Goal: Navigation & Orientation: Find specific page/section

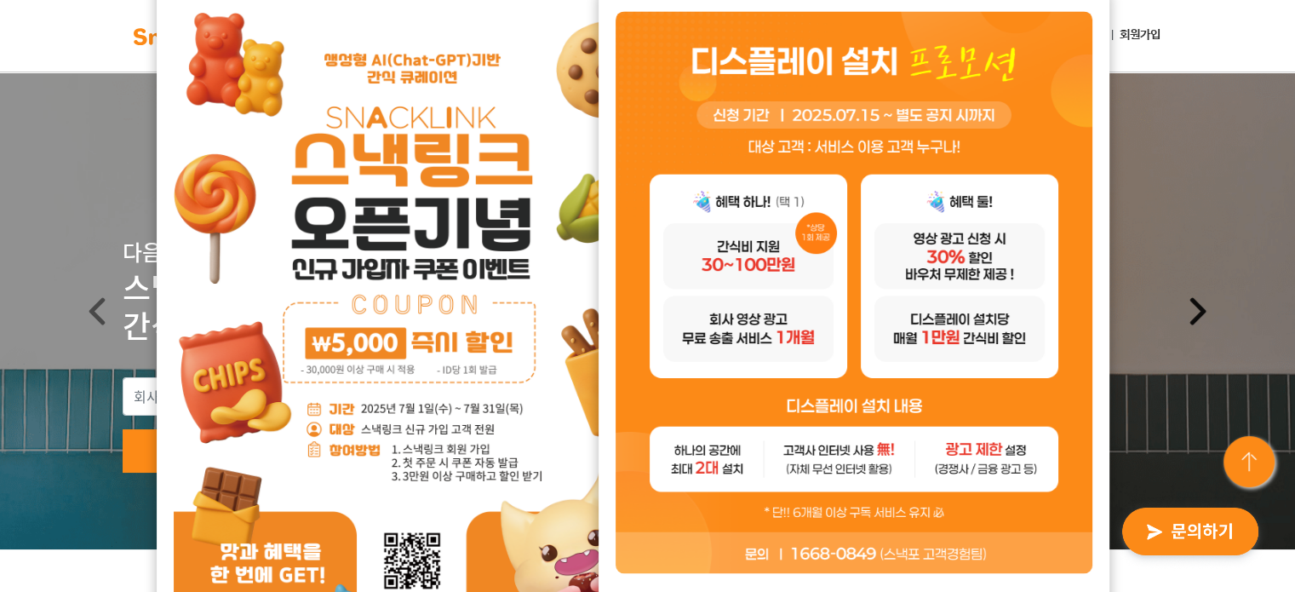
click at [1193, 180] on link "Next" at bounding box center [1198, 310] width 194 height 477
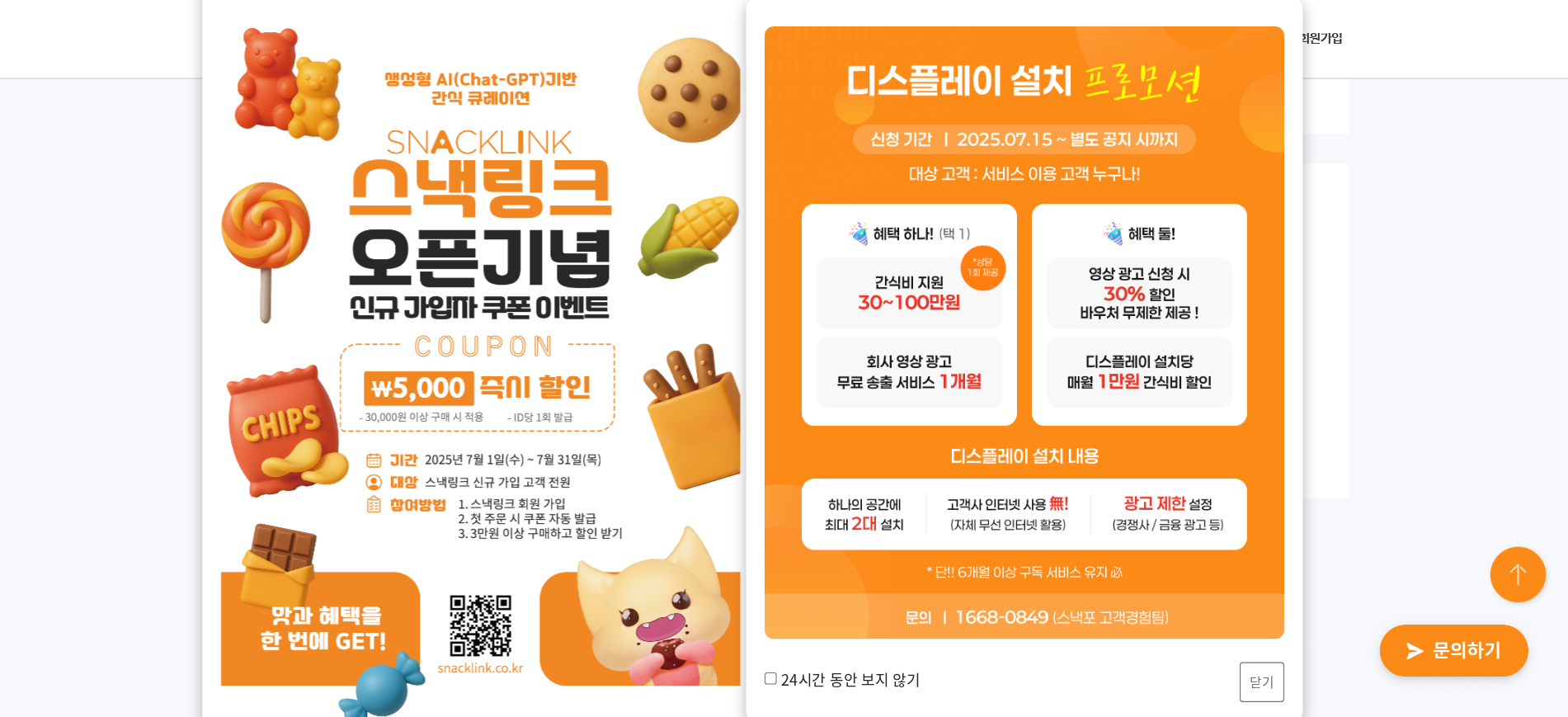
scroll to position [1417, 0]
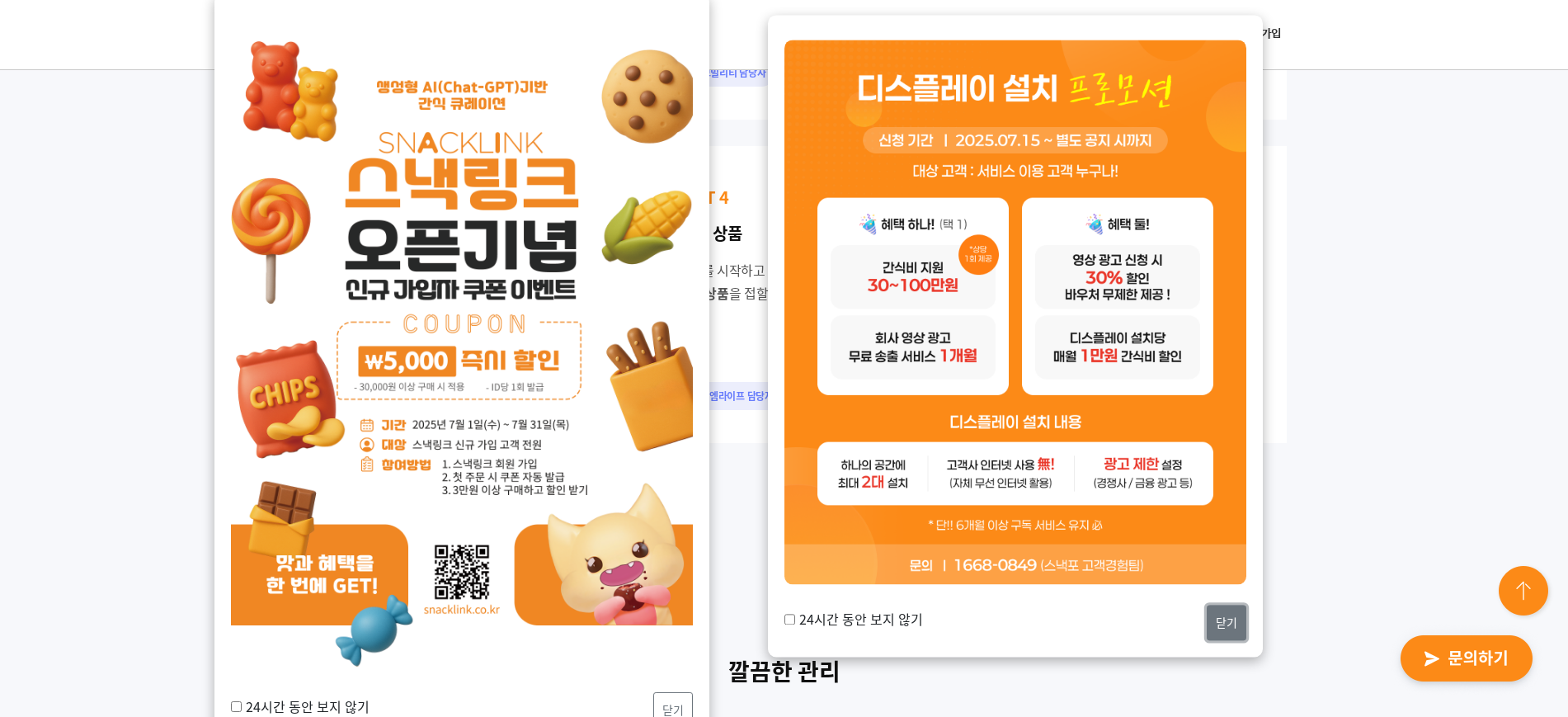
click at [1236, 573] on button "닫기" at bounding box center [1226, 622] width 40 height 36
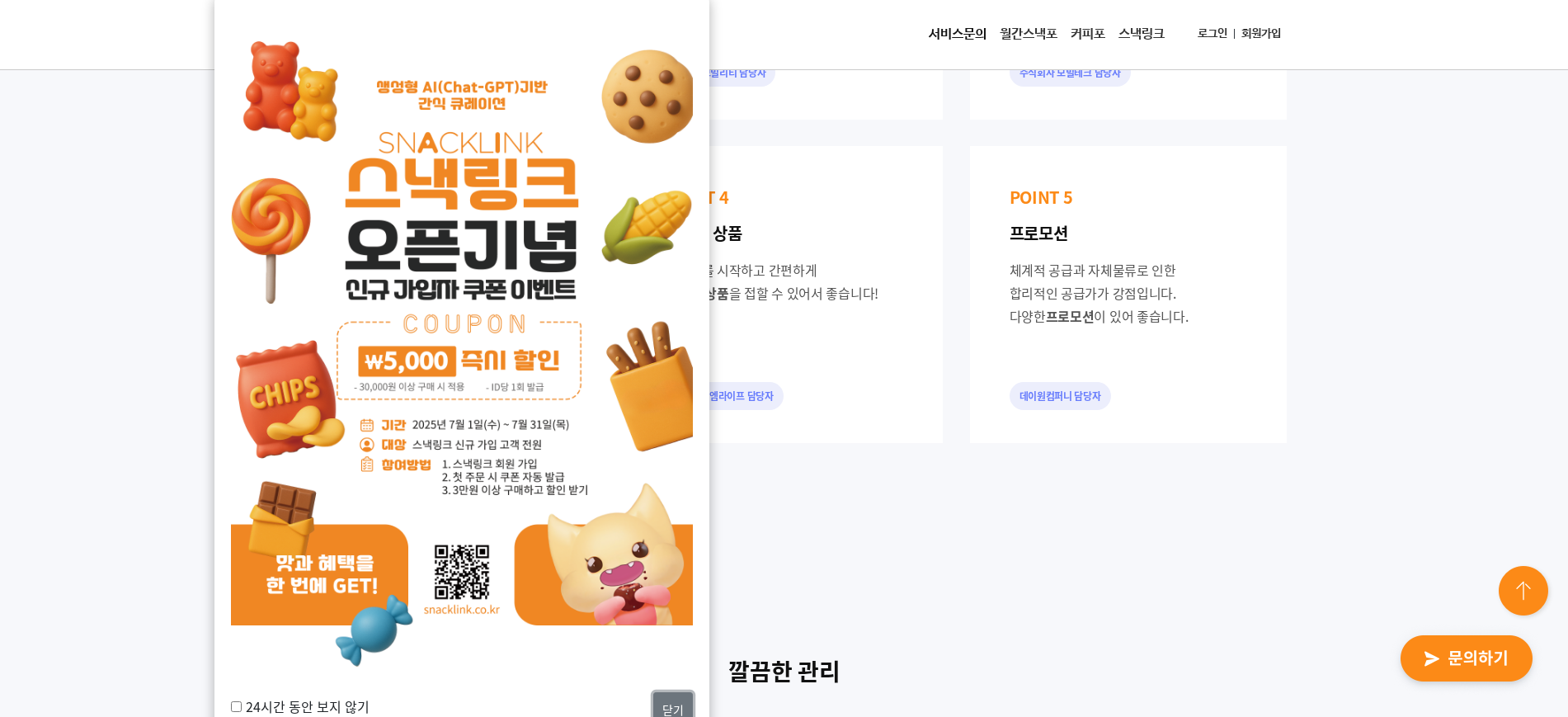
click at [679, 573] on button "닫기" at bounding box center [673, 710] width 40 height 36
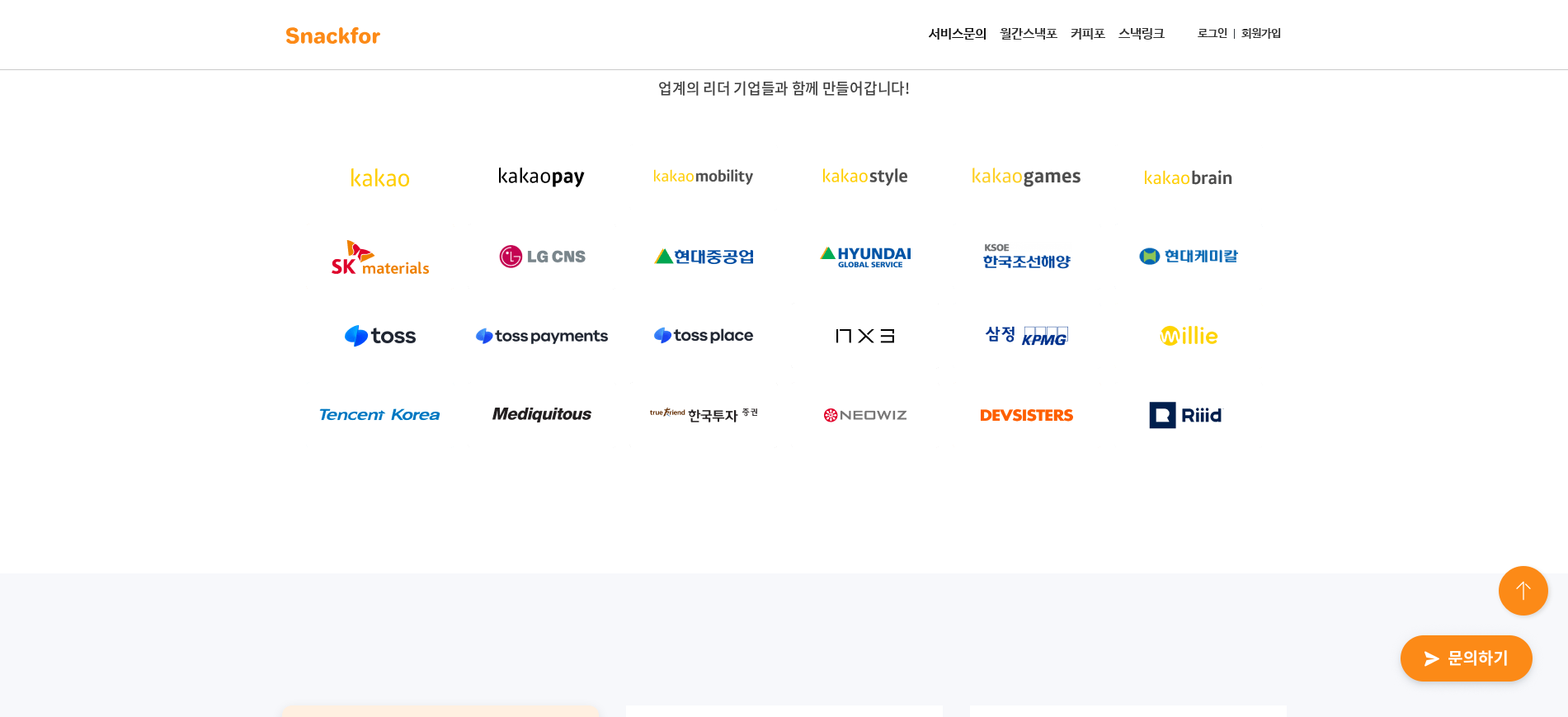
scroll to position [526, 0]
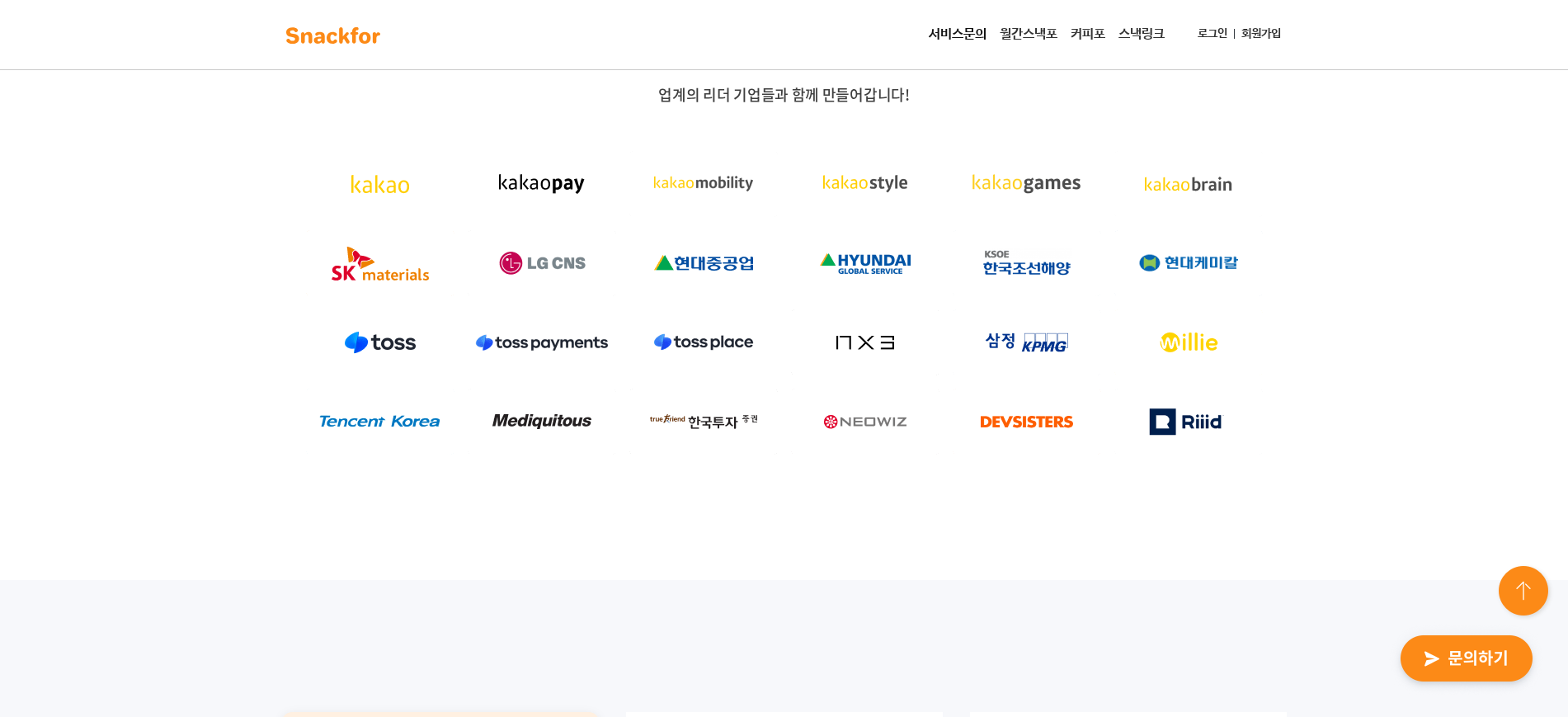
click at [1254, 150] on div "업계의 리더 기업들과 함께 만들어갑니다!" at bounding box center [784, 293] width 1568 height 575
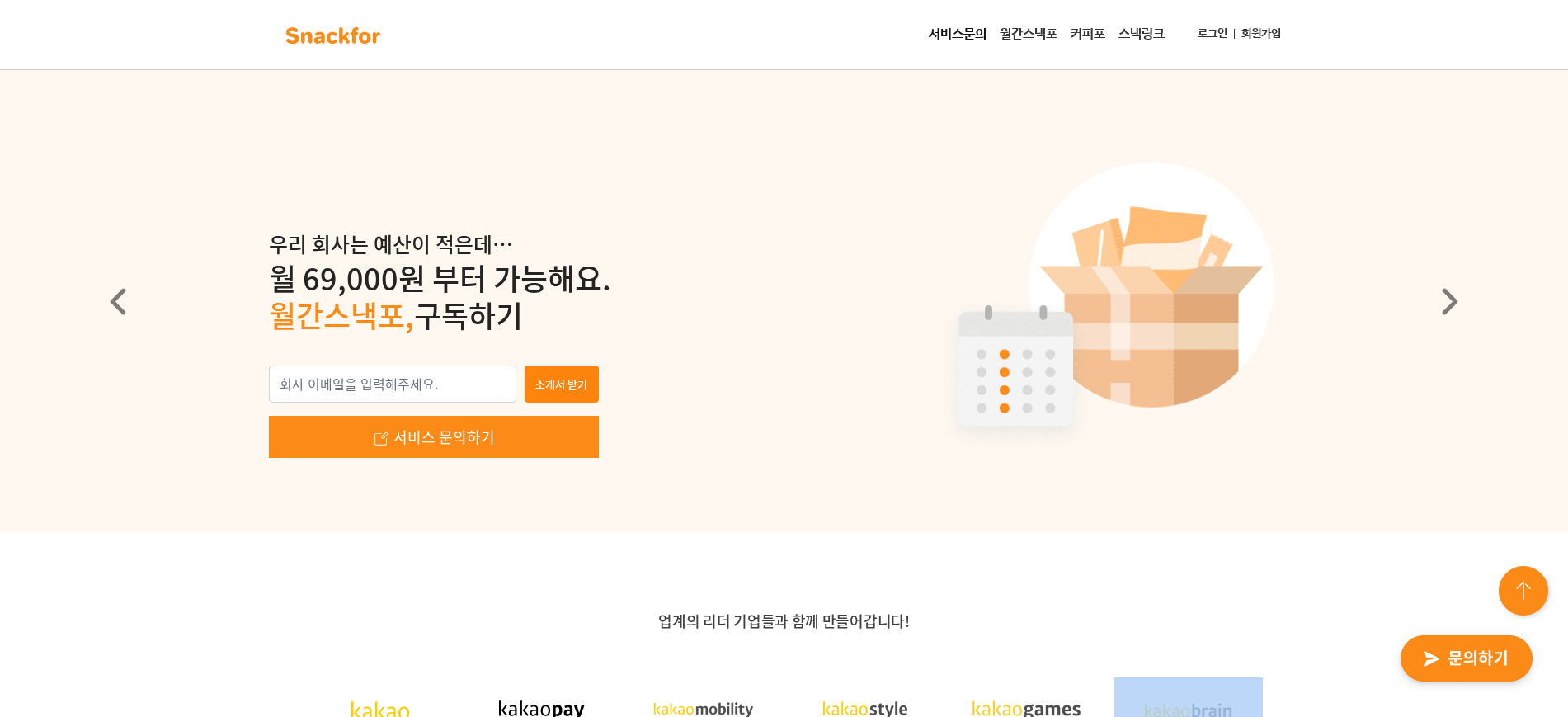
click at [1020, 28] on link "월간스낵포" at bounding box center [1028, 35] width 71 height 33
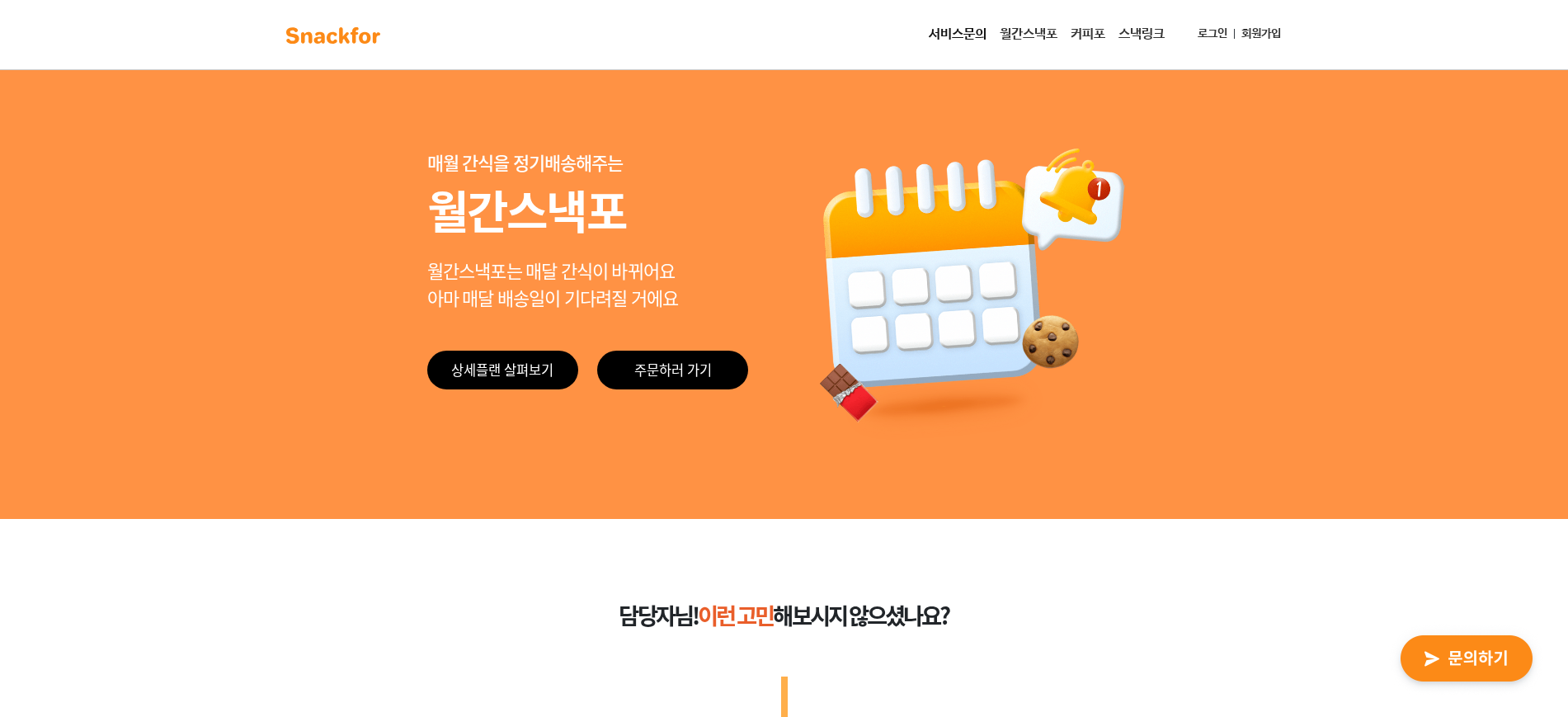
click at [1130, 42] on link "스낵링크" at bounding box center [1141, 35] width 59 height 33
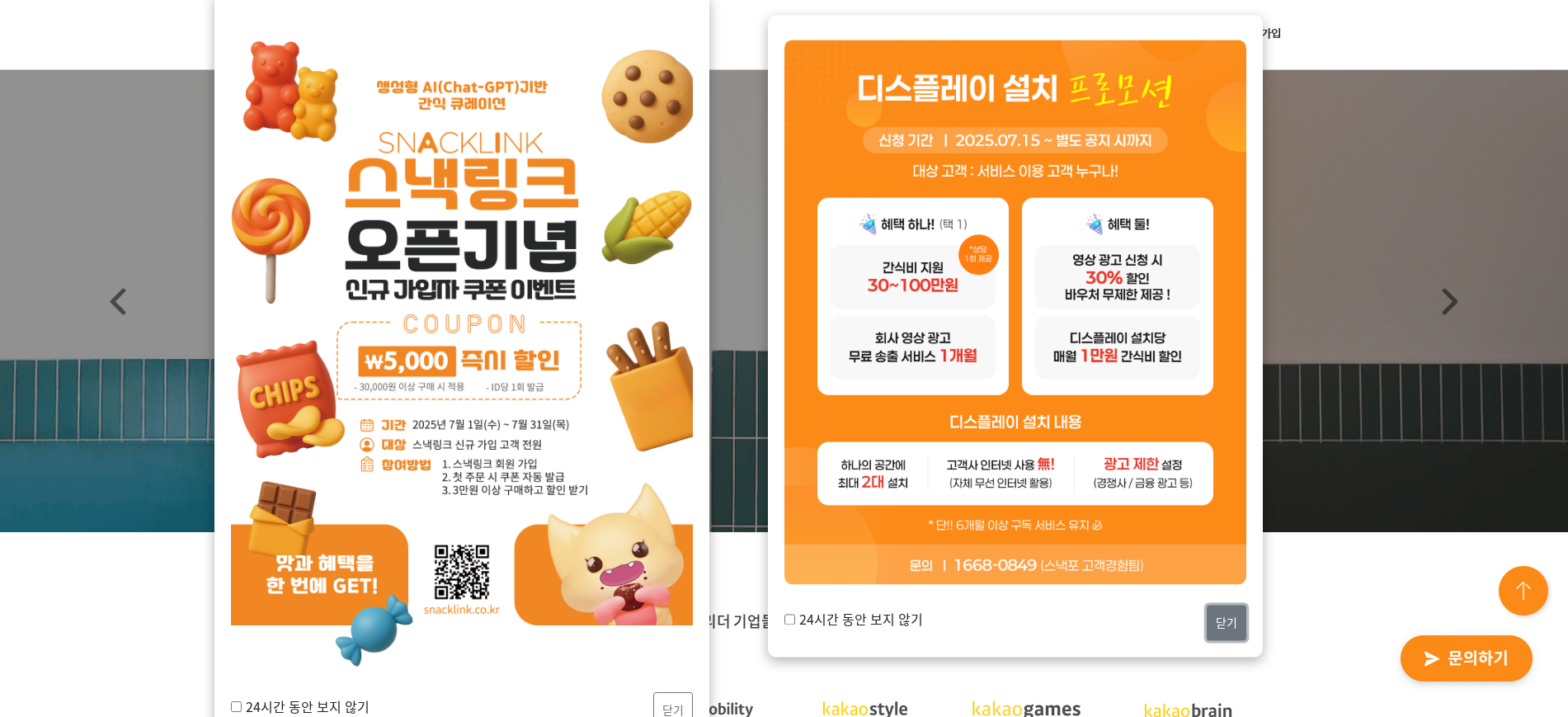
click at [1219, 629] on button "닫기" at bounding box center [1226, 622] width 40 height 36
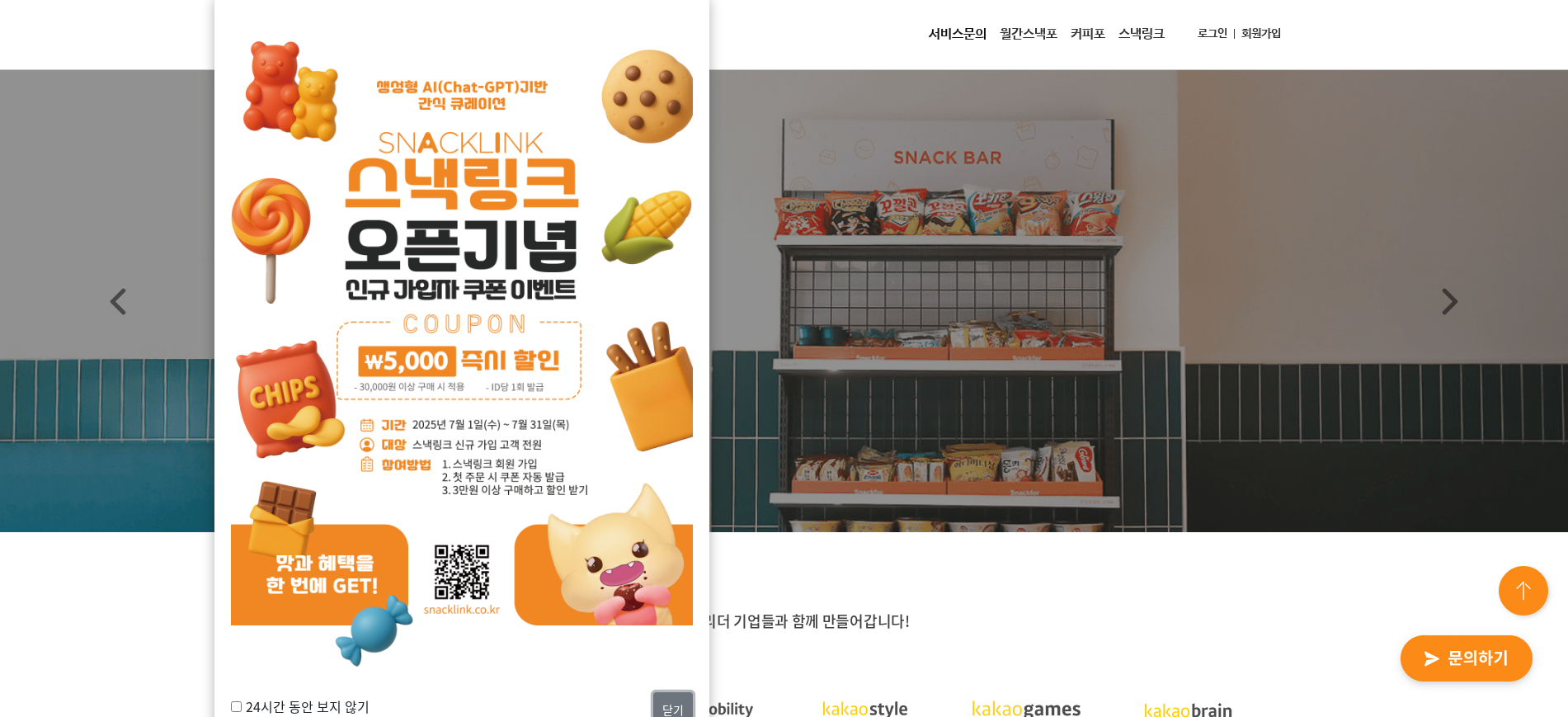
click at [682, 693] on button "닫기" at bounding box center [673, 710] width 40 height 36
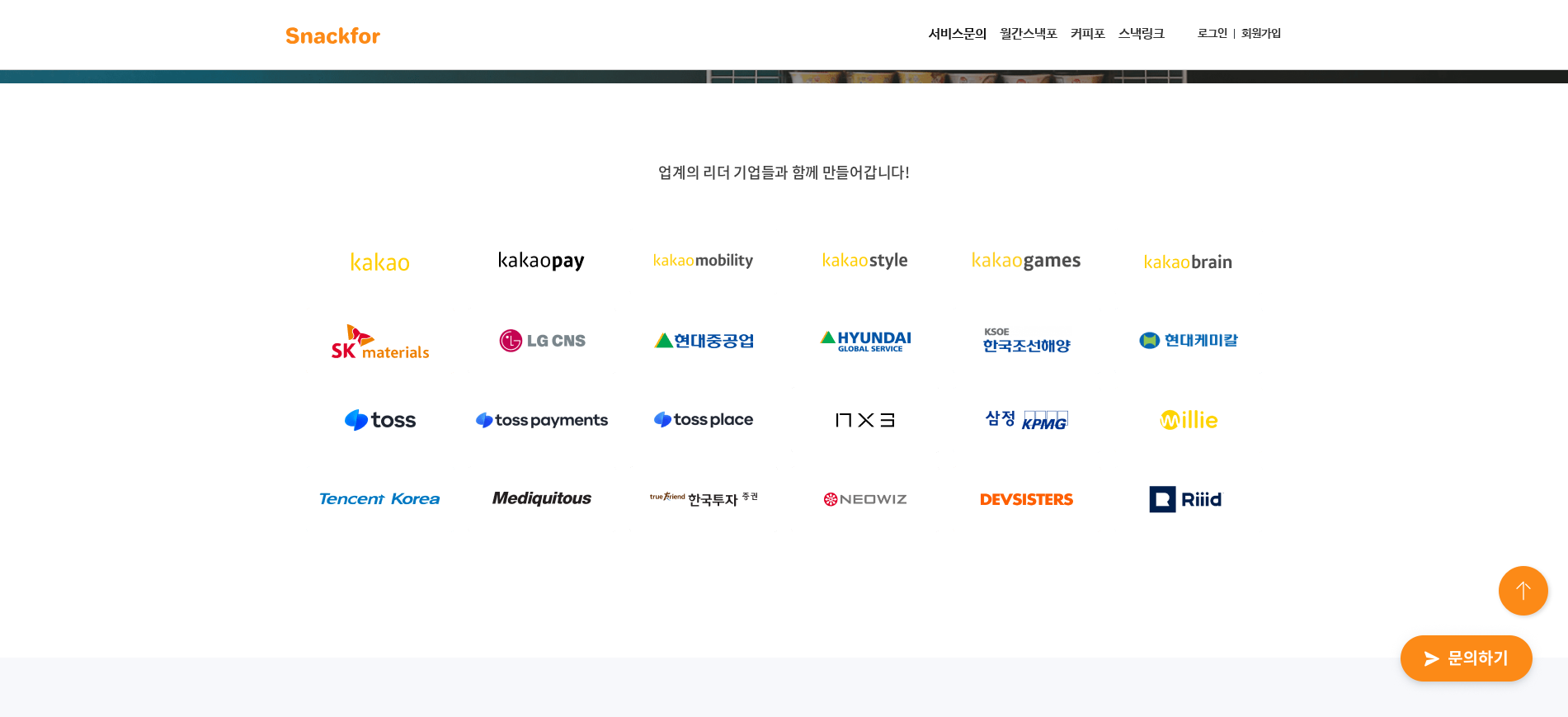
scroll to position [443, 0]
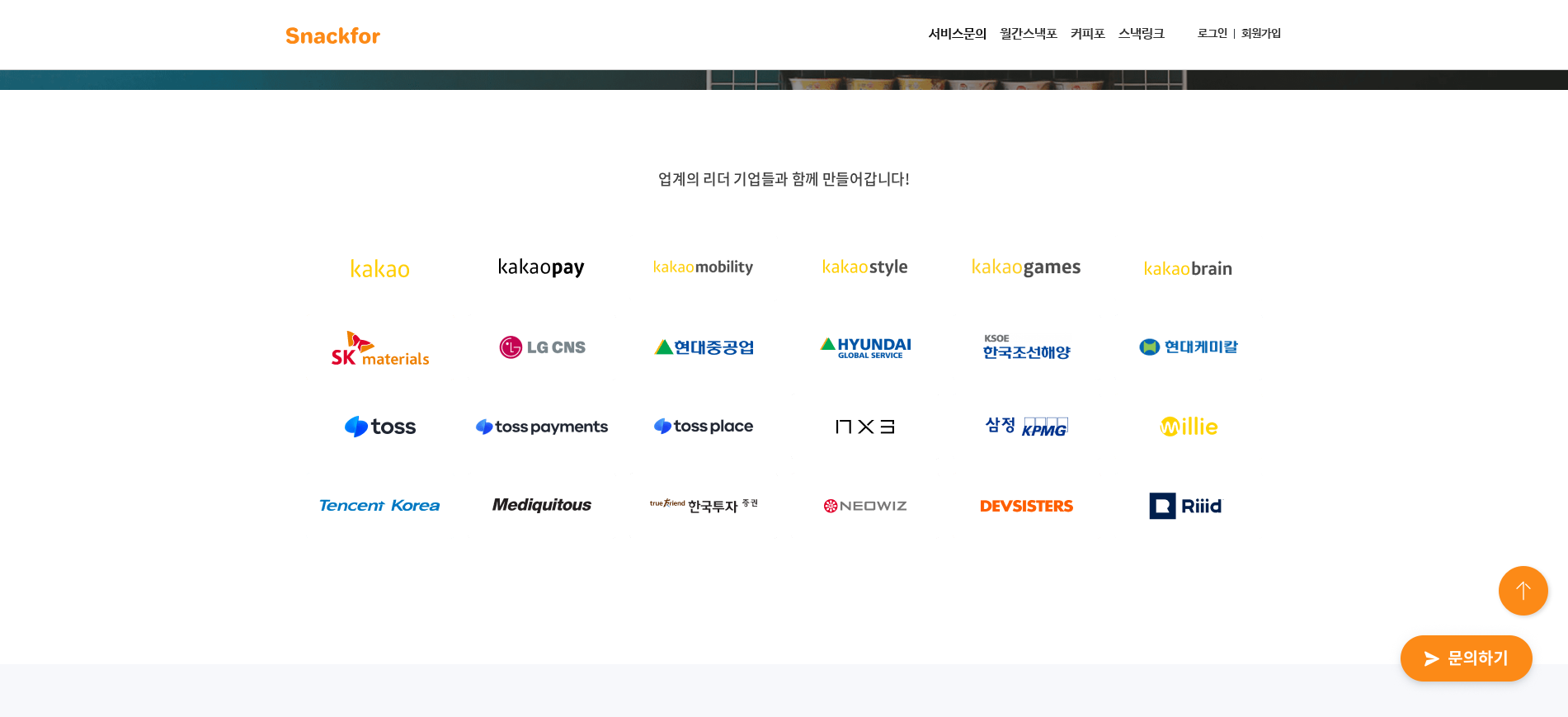
click at [1022, 344] on img at bounding box center [1027, 347] width 148 height 66
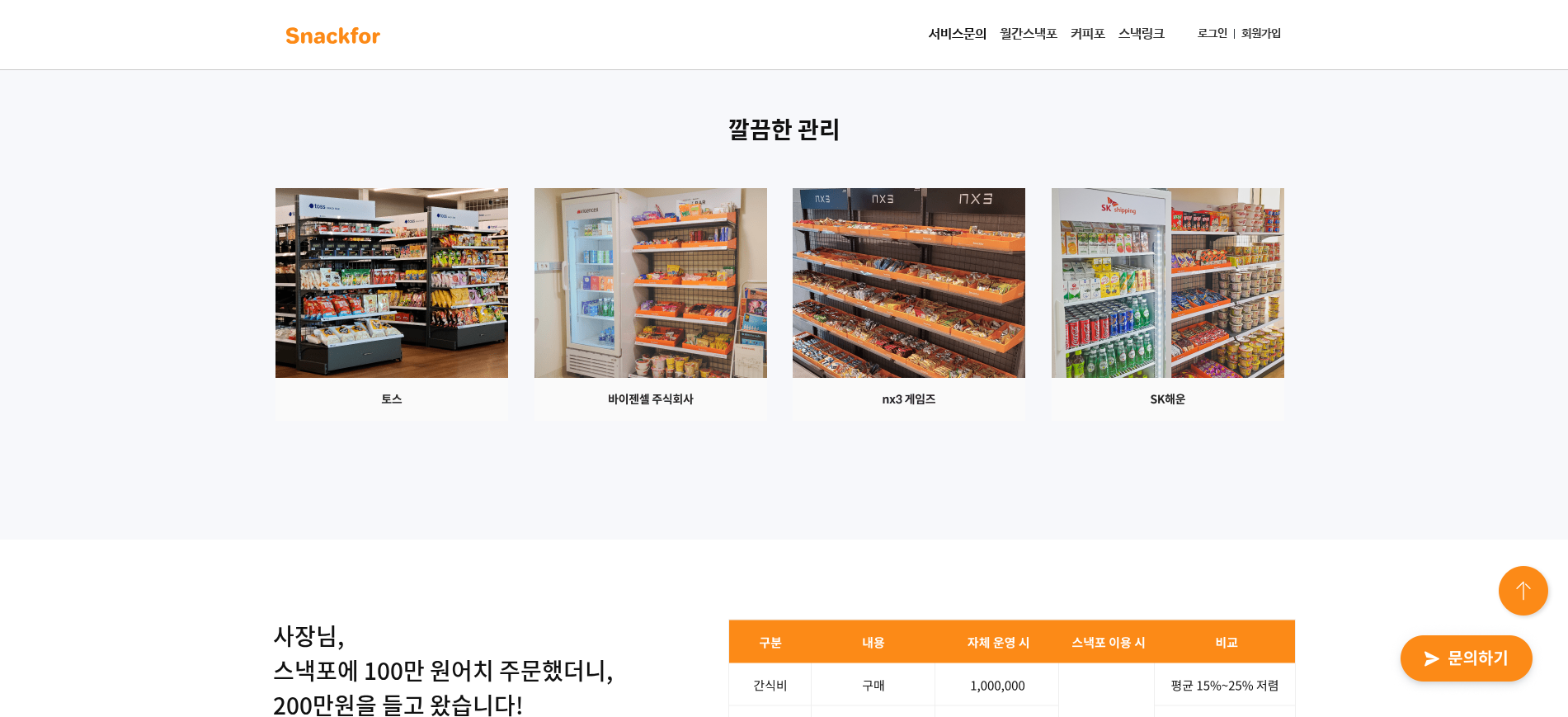
scroll to position [1920, 0]
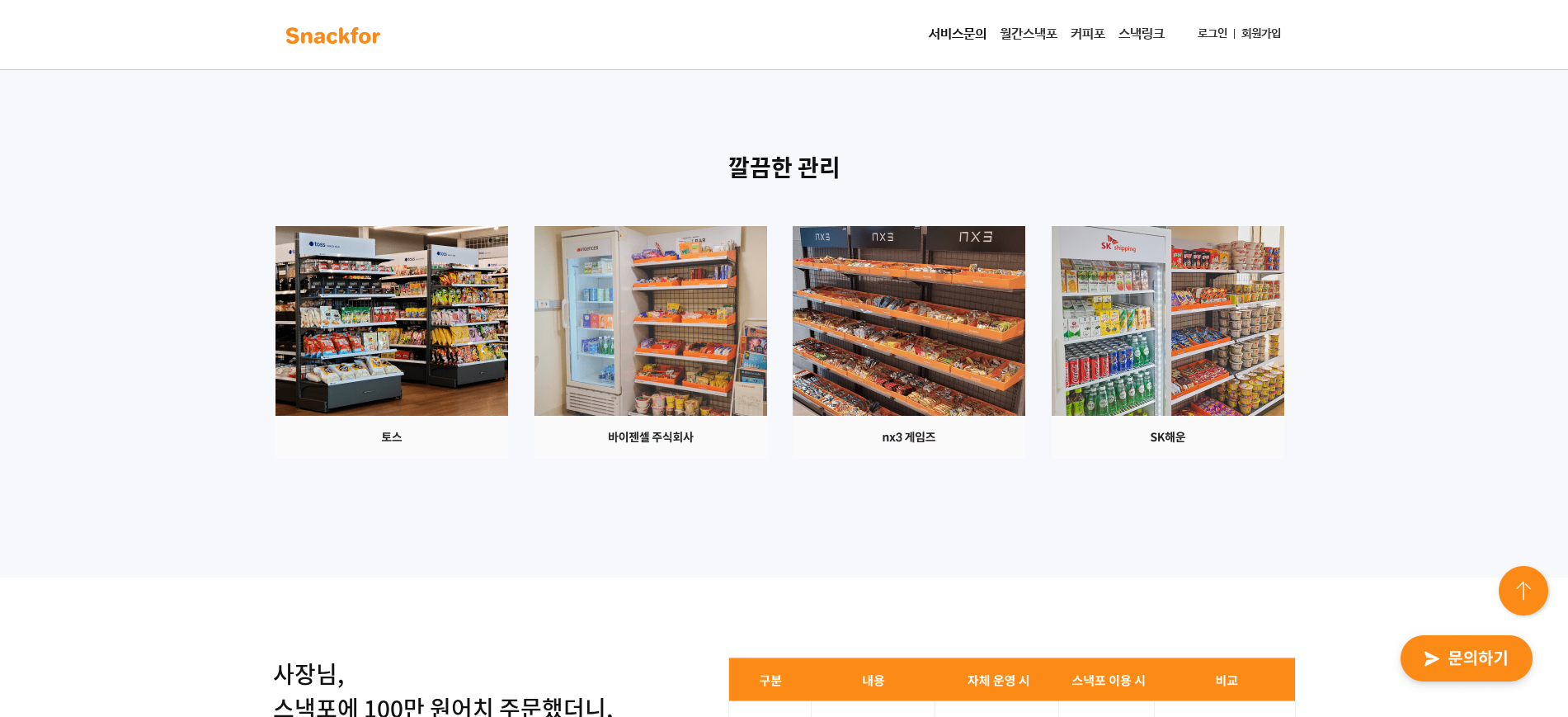
click at [504, 293] on img at bounding box center [391, 342] width 232 height 233
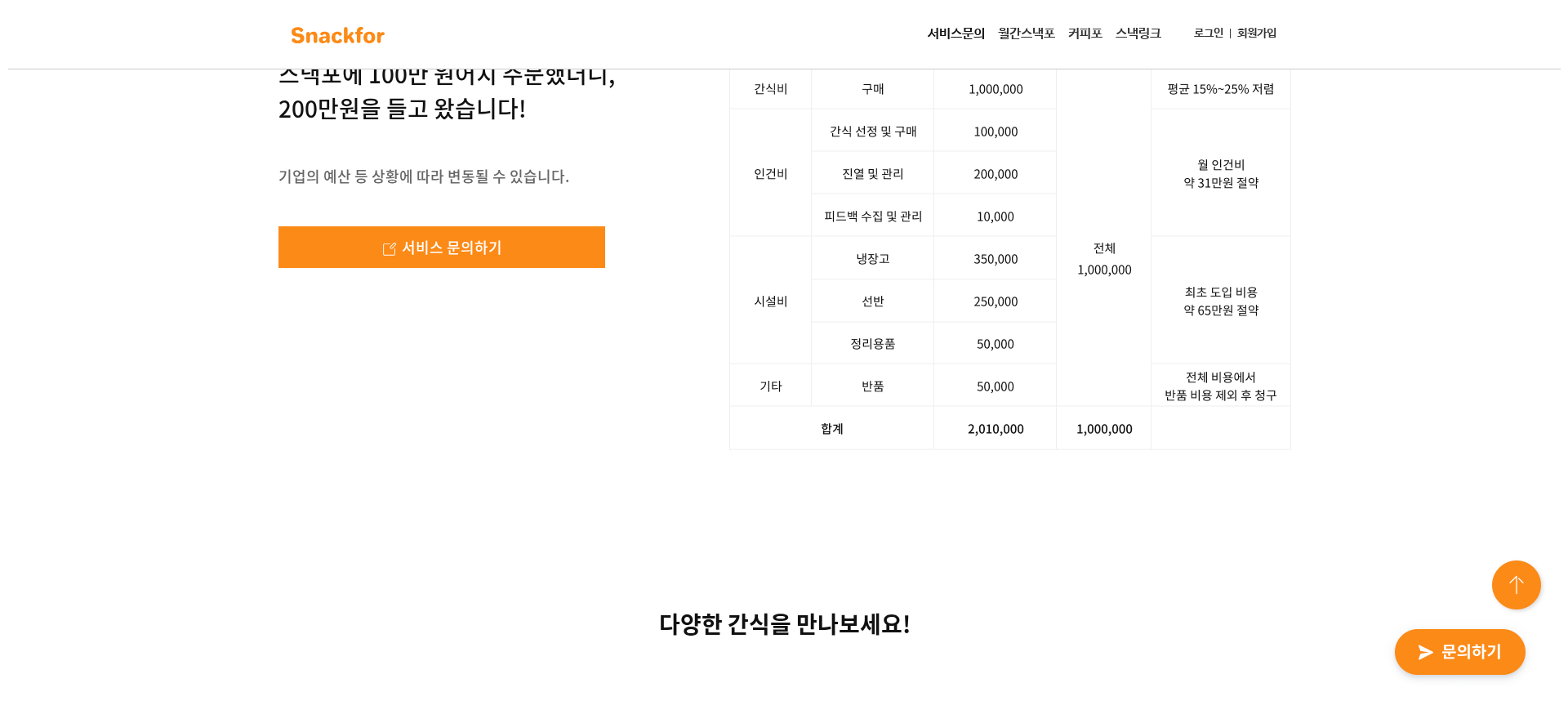
scroll to position [2522, 0]
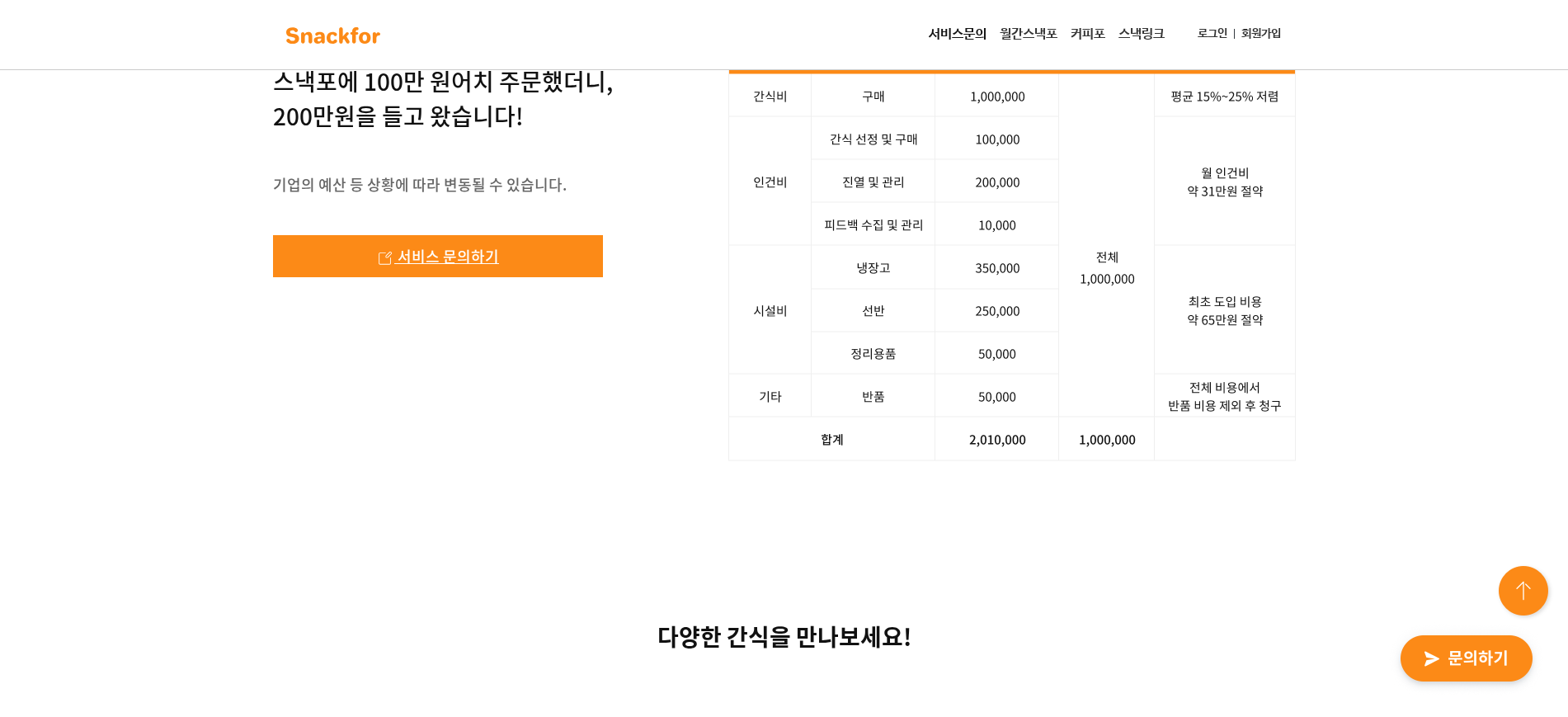
click at [424, 267] on span "서비스 문의하기" at bounding box center [448, 256] width 102 height 22
